Goal: Find contact information: Find contact information

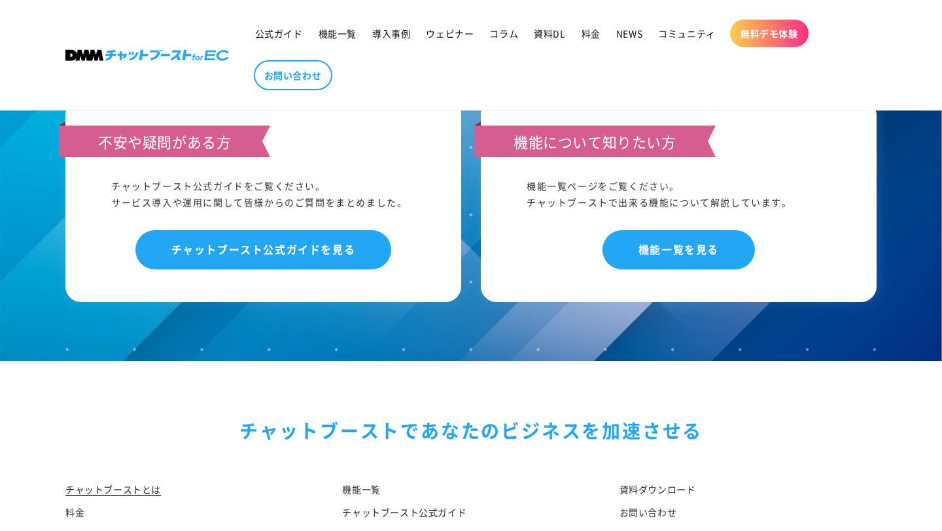
scroll to position [6870, 0]
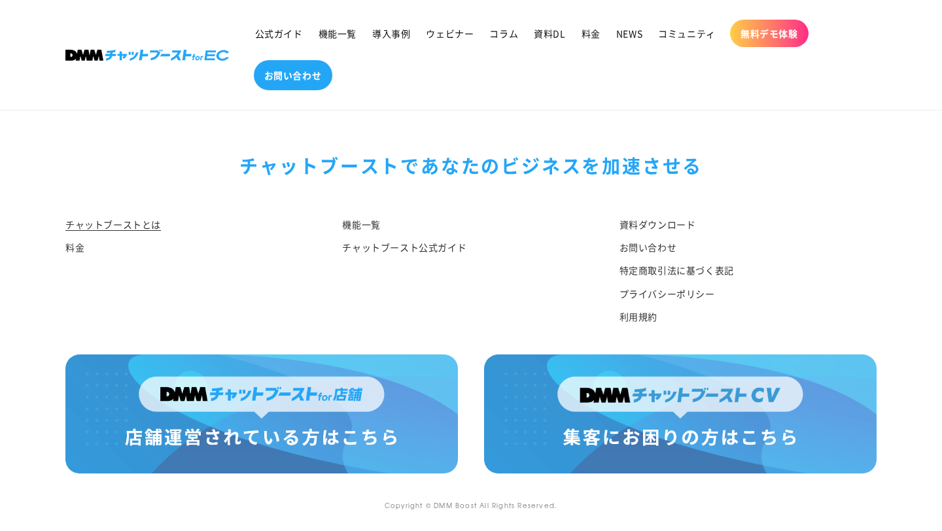
click at [287, 76] on span "お問い合わせ" at bounding box center [293, 75] width 58 height 12
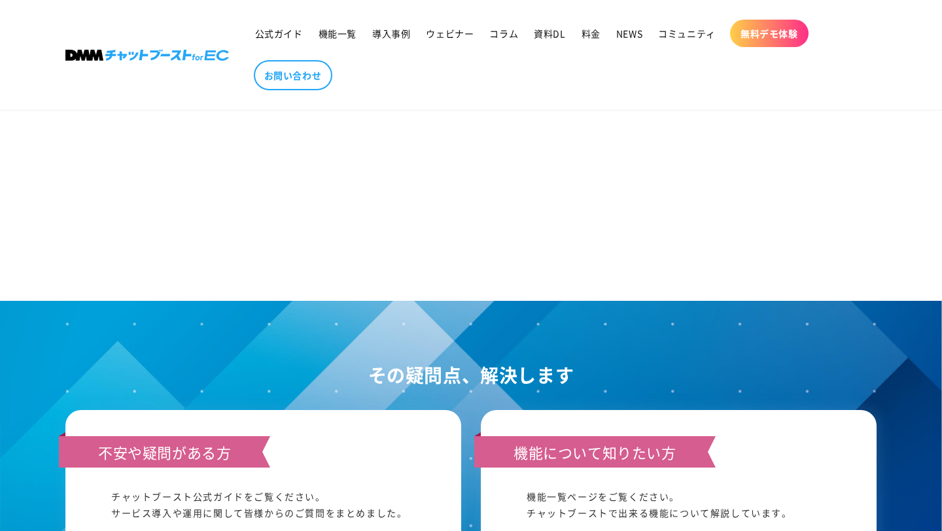
scroll to position [289, 0]
